Goal: Information Seeking & Learning: Check status

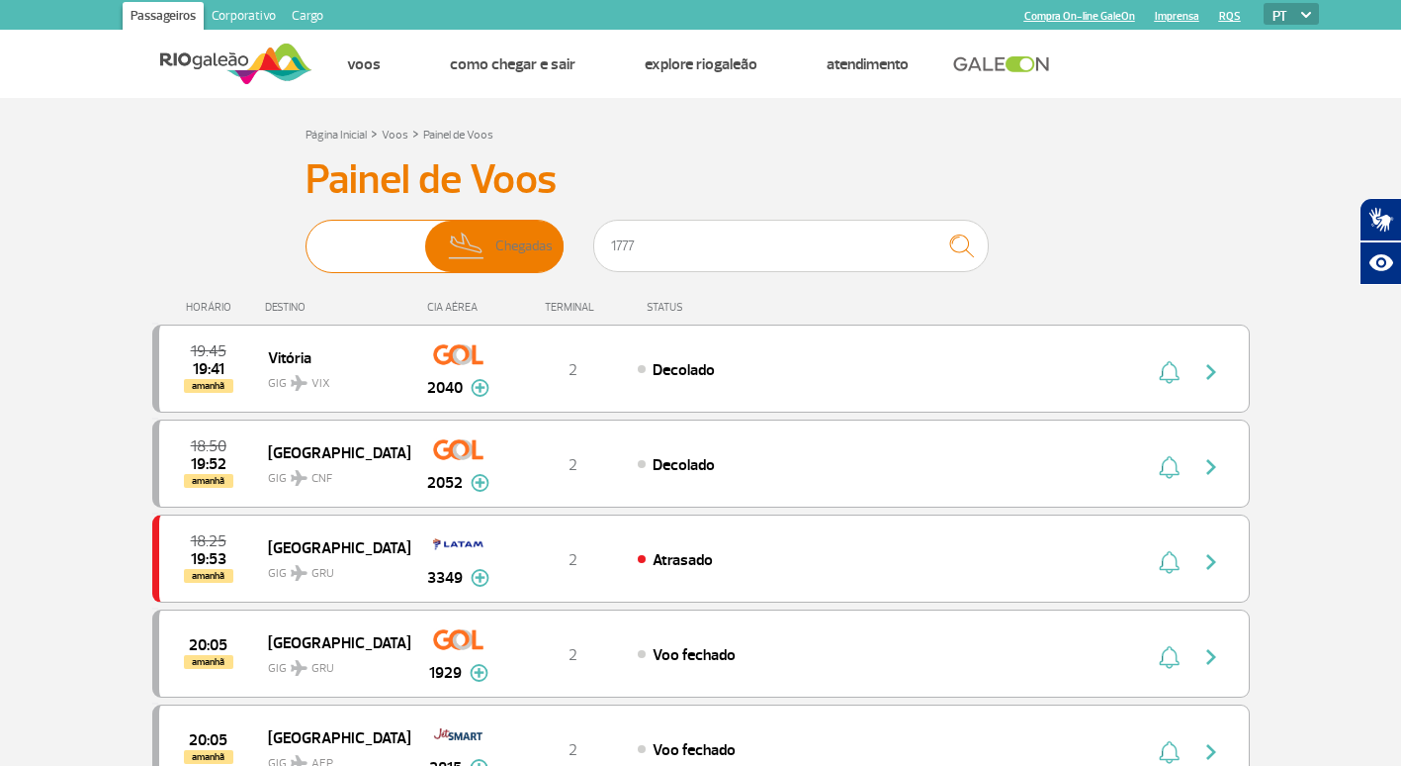
click at [340, 250] on img at bounding box center [346, 246] width 62 height 51
click at [306, 236] on input "Partidas Chegadas" at bounding box center [306, 236] width 0 height 0
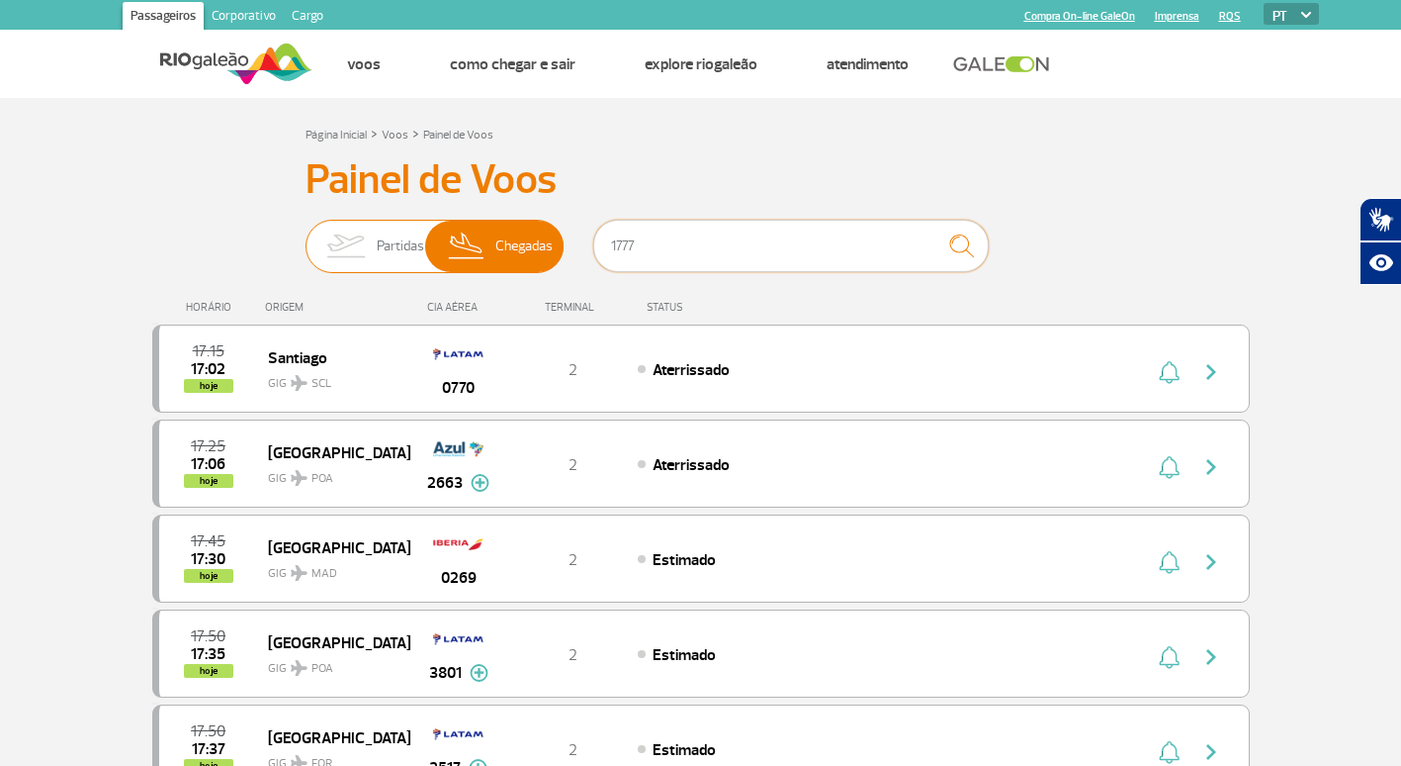
drag, startPoint x: 695, startPoint y: 239, endPoint x: 375, endPoint y: 239, distance: 320.5
click at [375, 239] on div "Partidas Chegadas 1777" at bounding box center [701, 249] width 791 height 59
click at [367, 231] on img at bounding box center [346, 246] width 62 height 51
click at [306, 236] on input "Partidas Chegadas" at bounding box center [306, 236] width 0 height 0
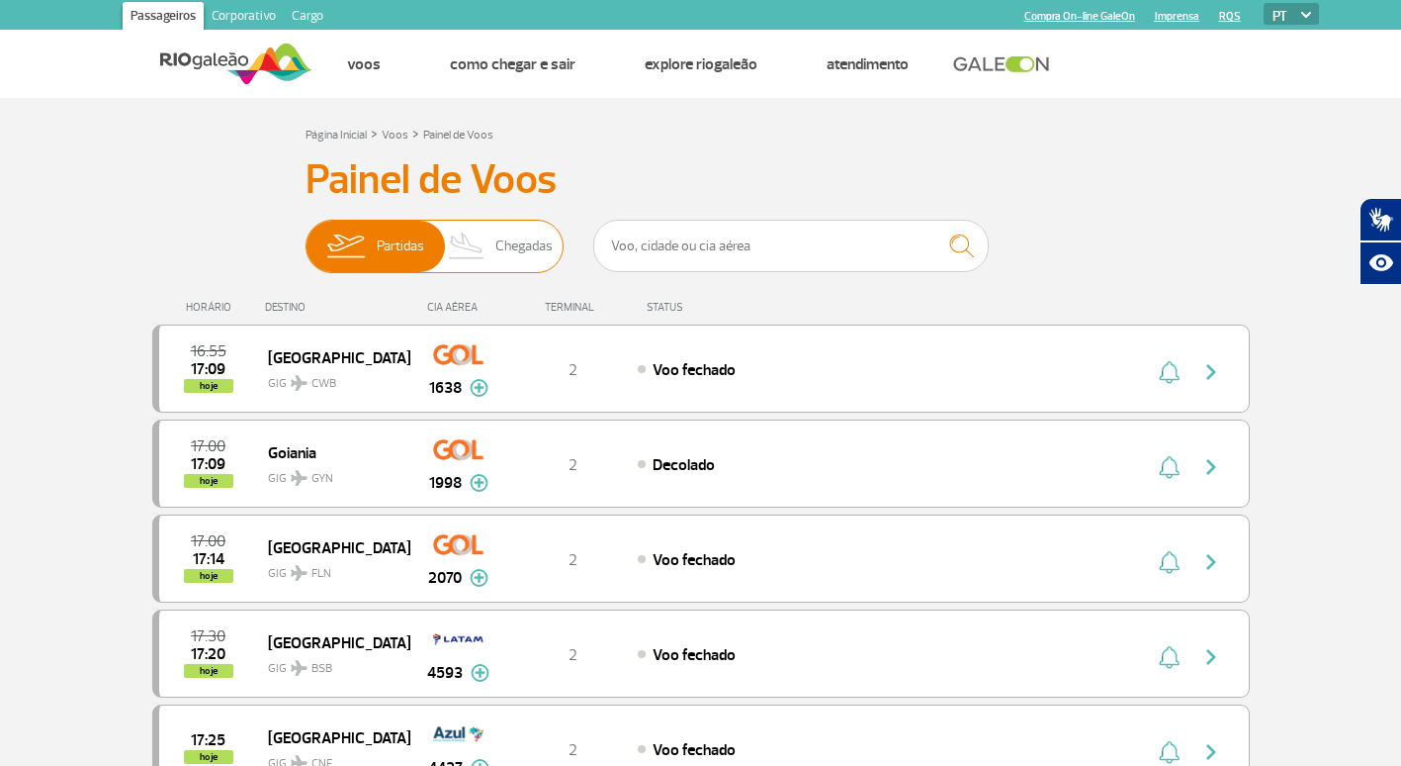
click at [528, 235] on span "Chegadas" at bounding box center [524, 246] width 57 height 51
click at [306, 236] on input "Partidas Chegadas" at bounding box center [306, 236] width 0 height 0
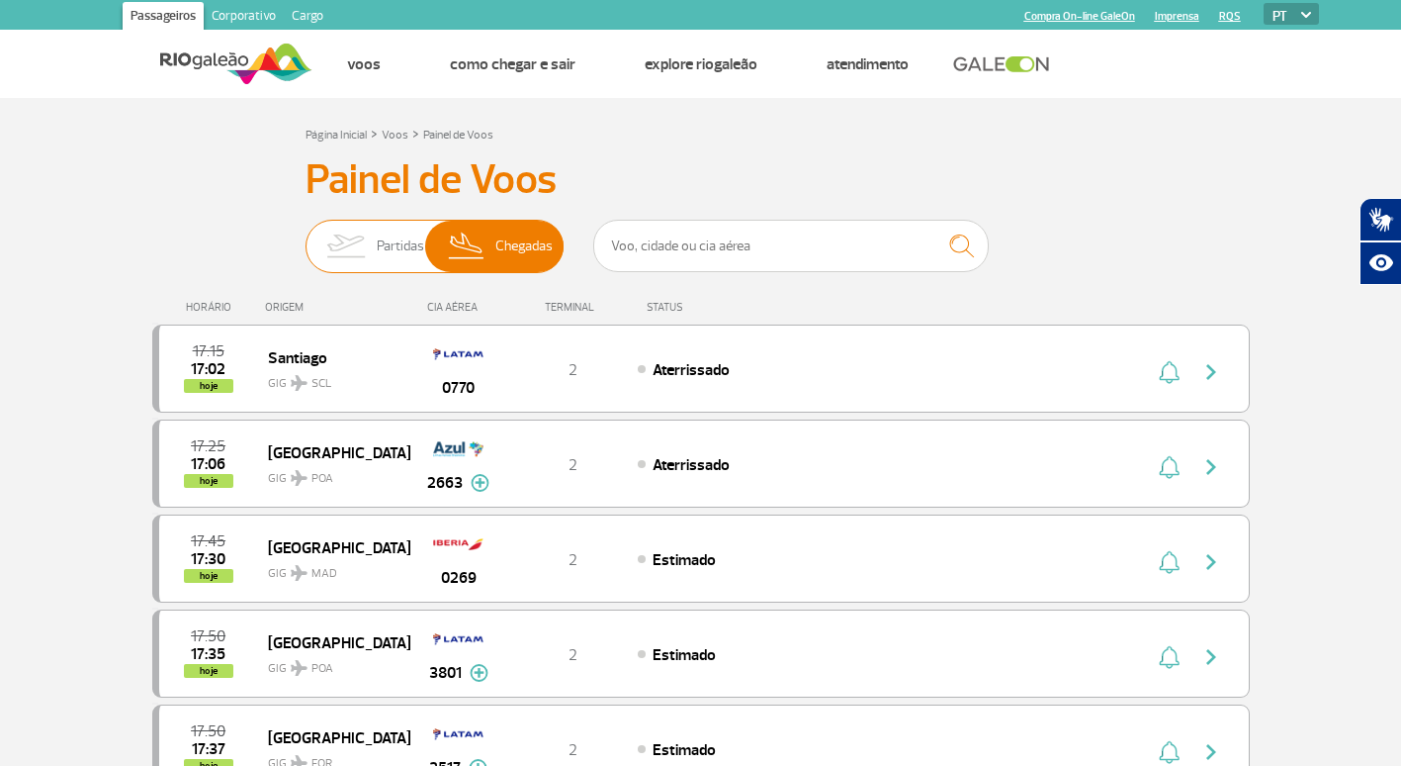
click at [320, 234] on img at bounding box center [346, 246] width 62 height 51
click at [306, 236] on input "Partidas Chegadas" at bounding box center [306, 236] width 0 height 0
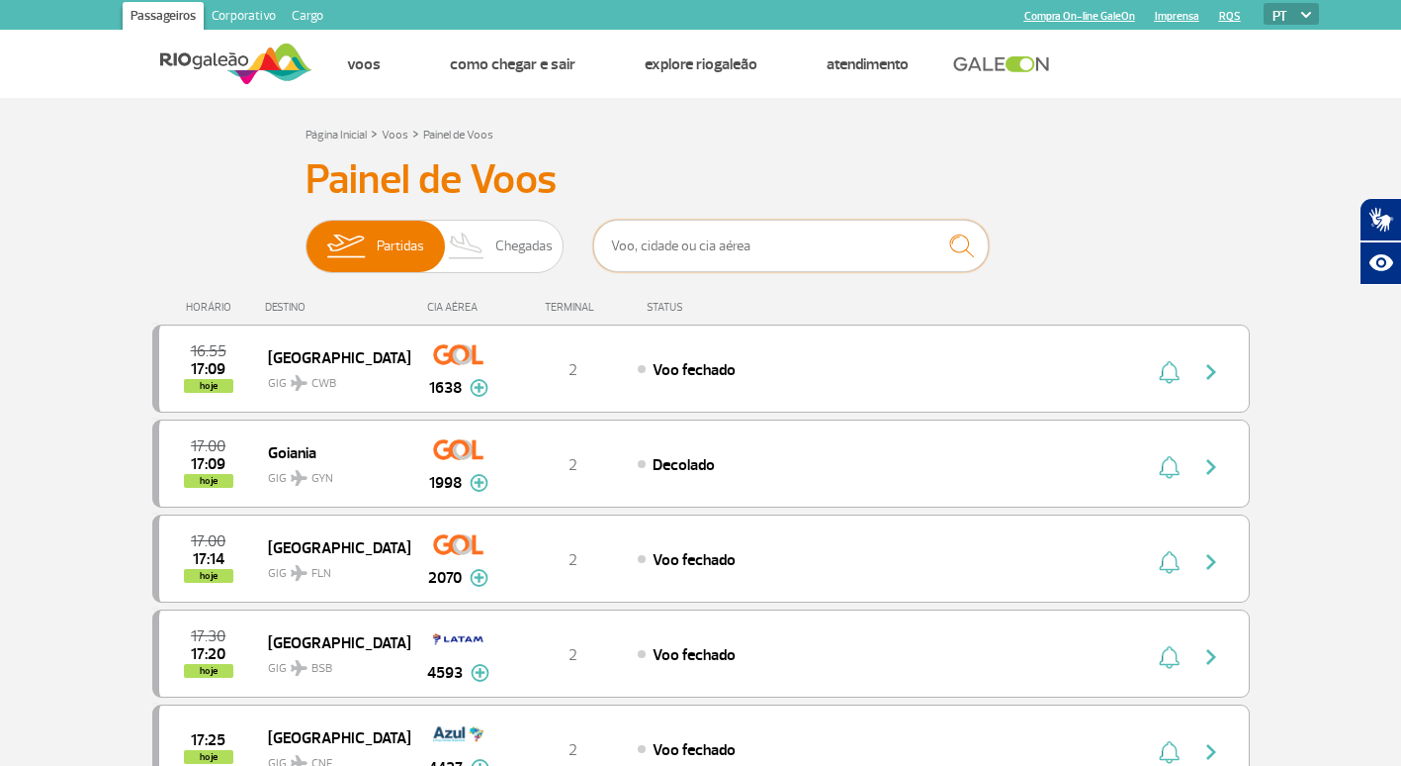
click at [633, 232] on input "text" at bounding box center [791, 246] width 396 height 52
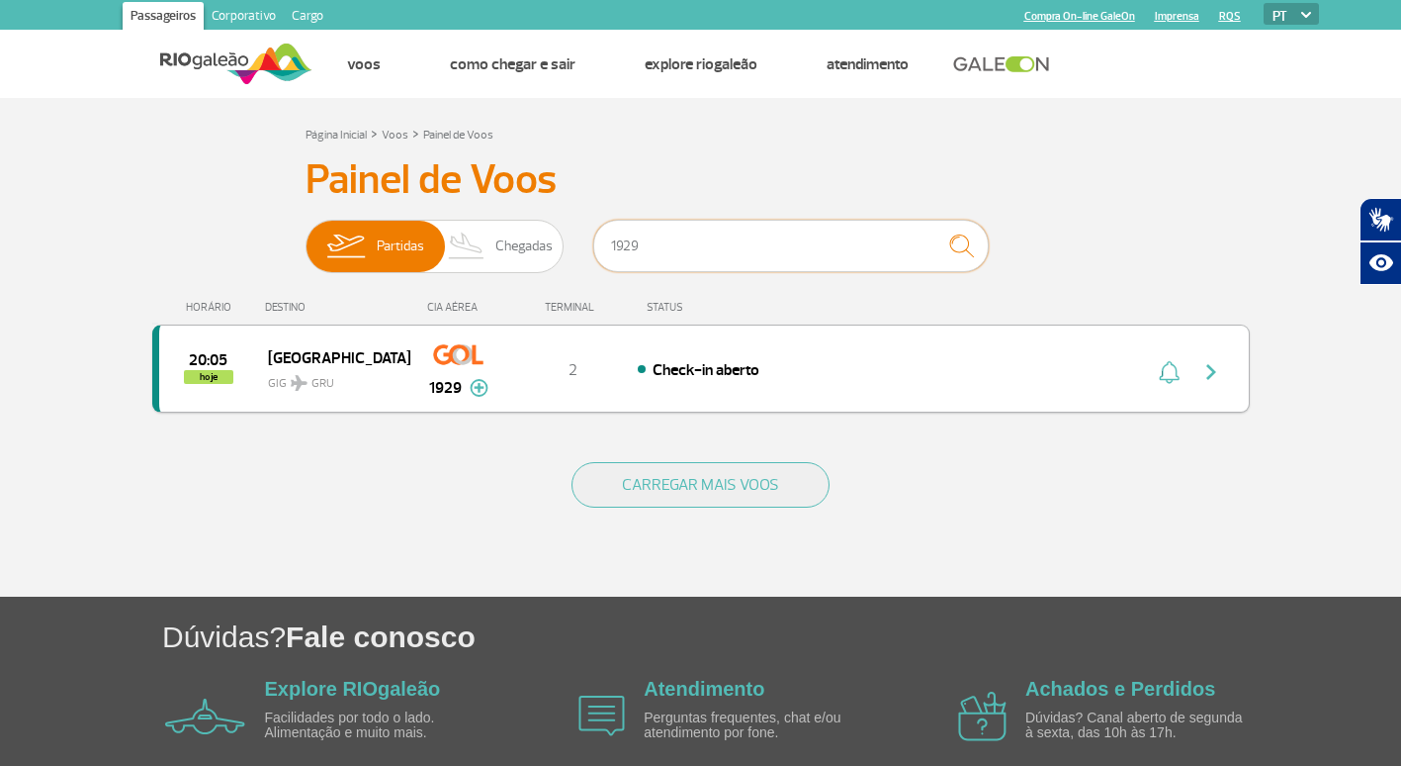
type input "1929"
click at [1223, 364] on button "button" at bounding box center [1216, 369] width 45 height 32
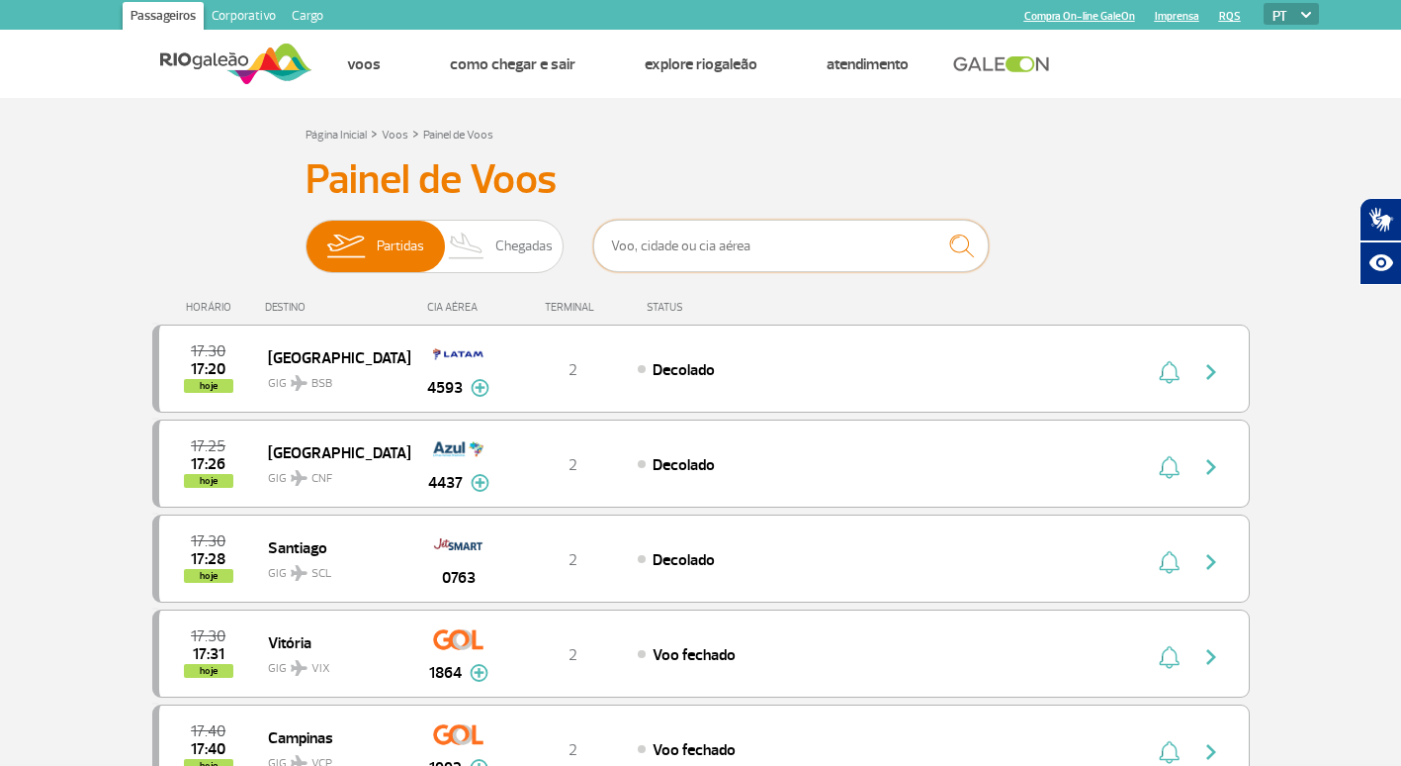
click at [672, 257] on input "text" at bounding box center [791, 246] width 396 height 52
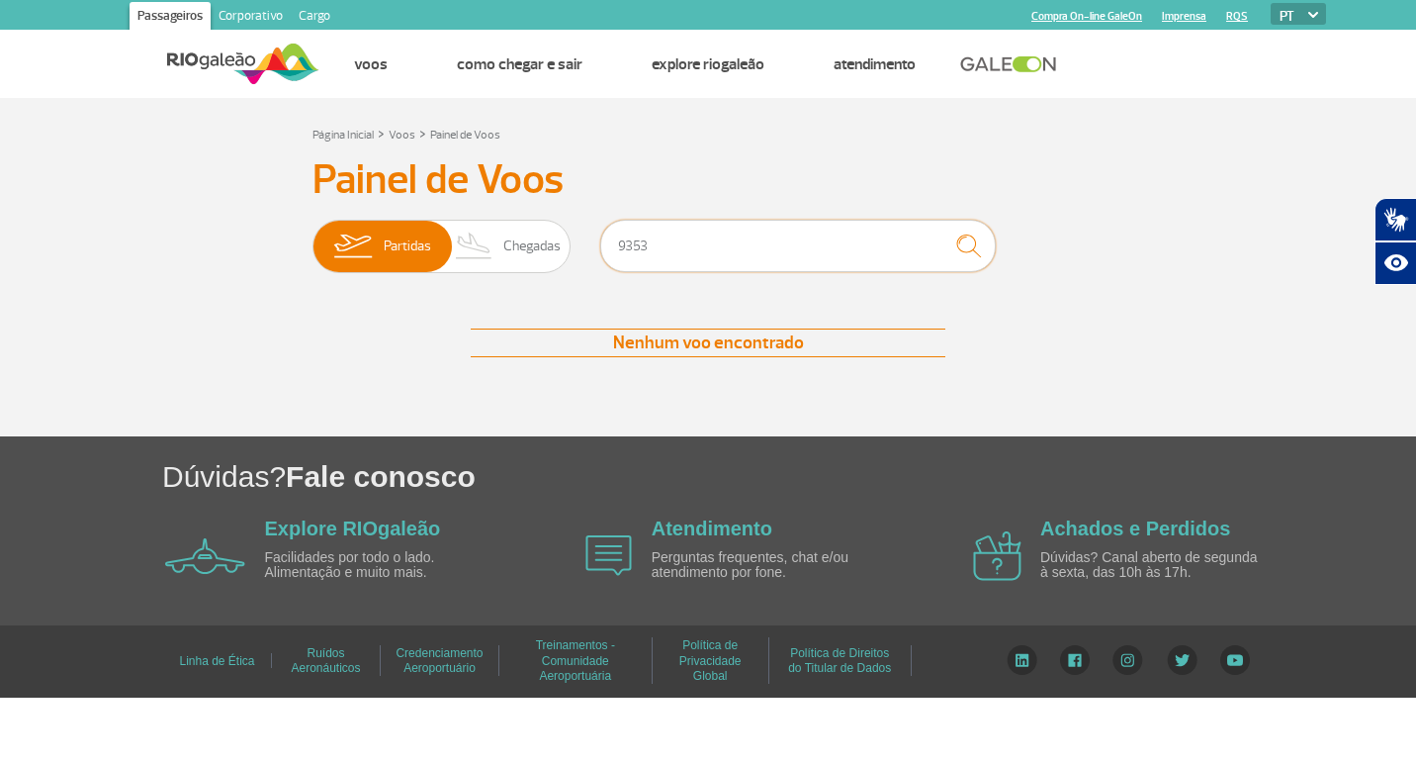
click at [678, 246] on input "9353" at bounding box center [798, 246] width 396 height 52
type input "9653"
drag, startPoint x: 740, startPoint y: 249, endPoint x: 531, endPoint y: 253, distance: 208.7
click at [531, 253] on div "Partidas Chegadas 9653" at bounding box center [708, 249] width 791 height 59
